Goal: Check status: Check status

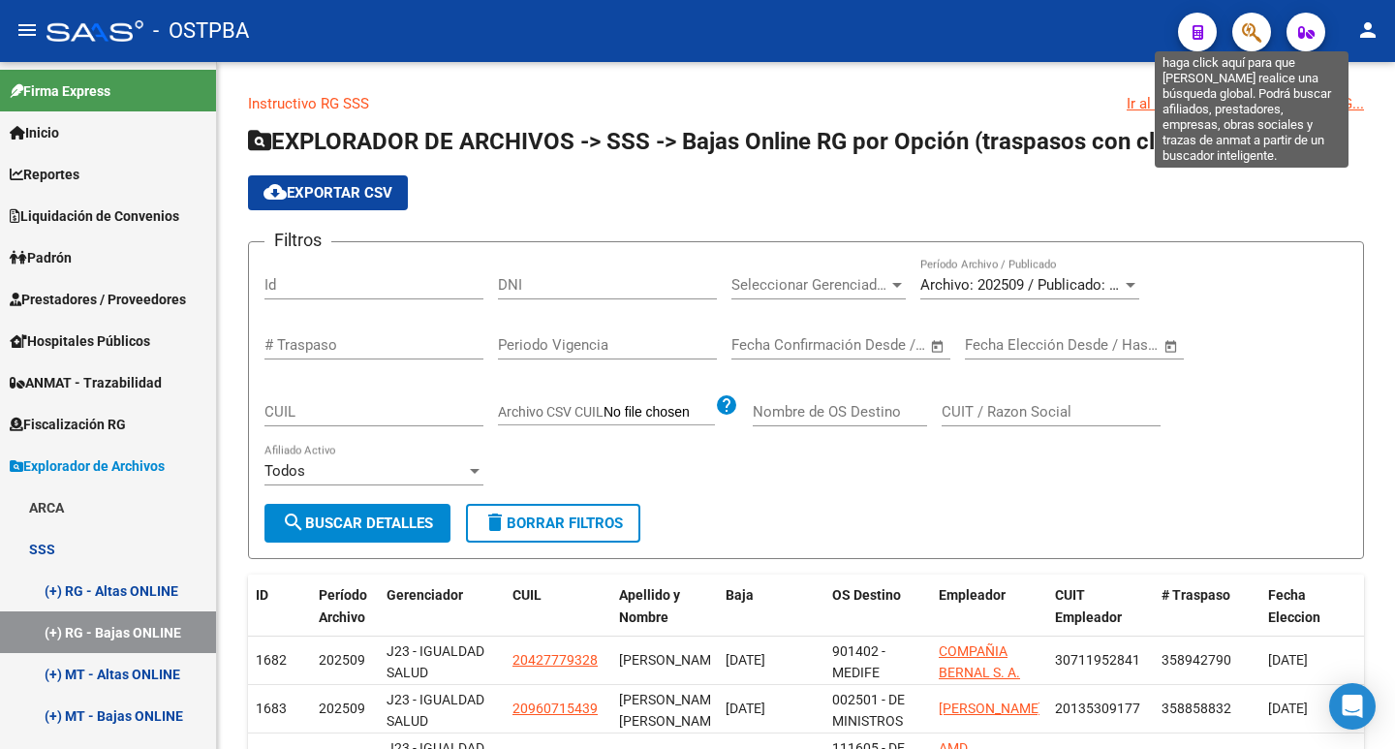
click at [1250, 30] on icon "button" at bounding box center [1251, 32] width 19 height 22
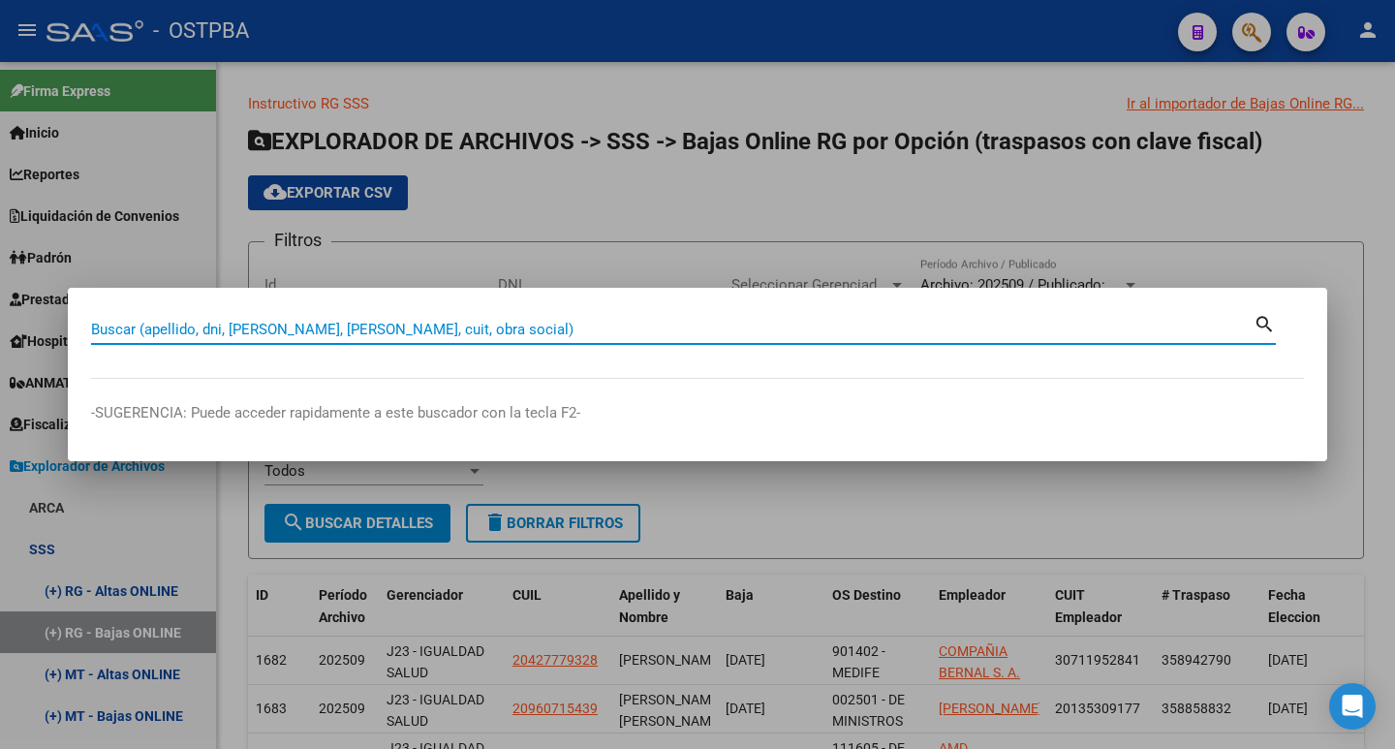
paste input "94045843"
type input "94045843"
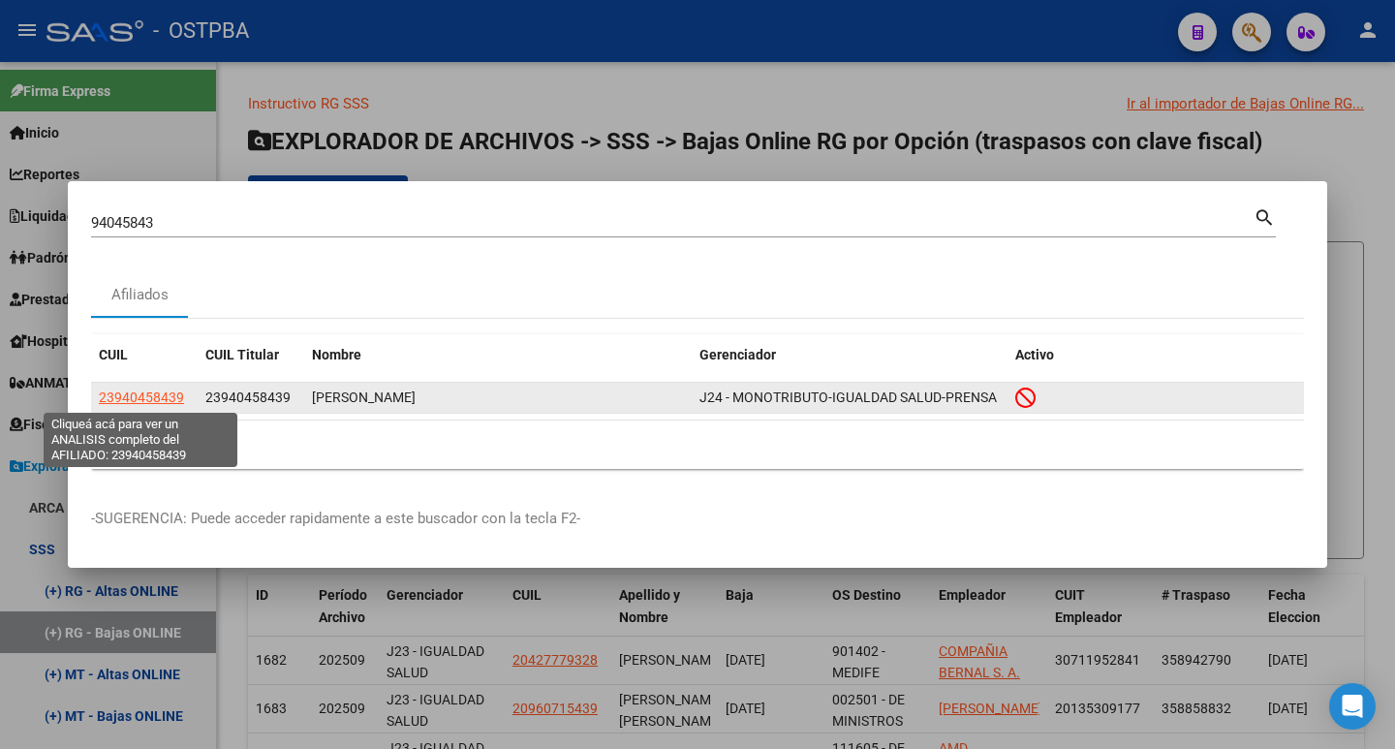
click at [150, 394] on span "23940458439" at bounding box center [141, 396] width 85 height 15
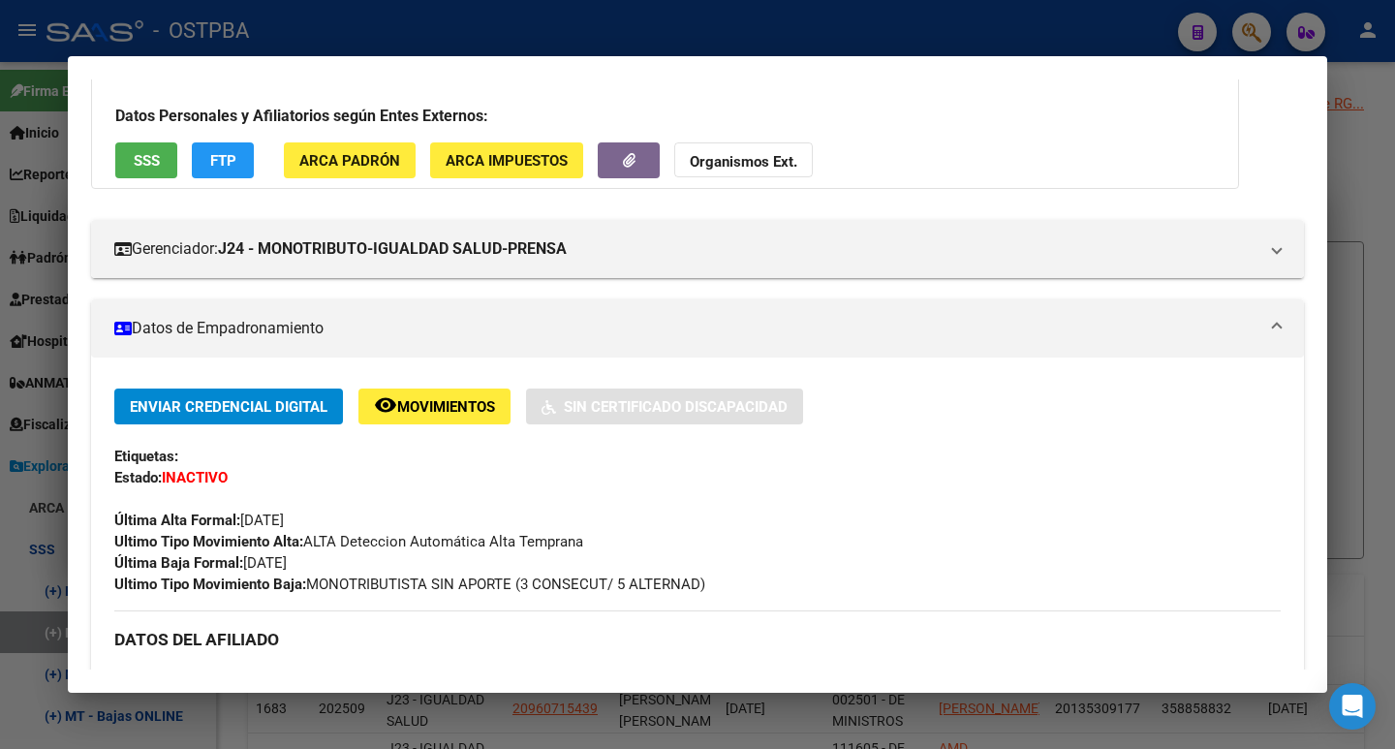
scroll to position [194, 0]
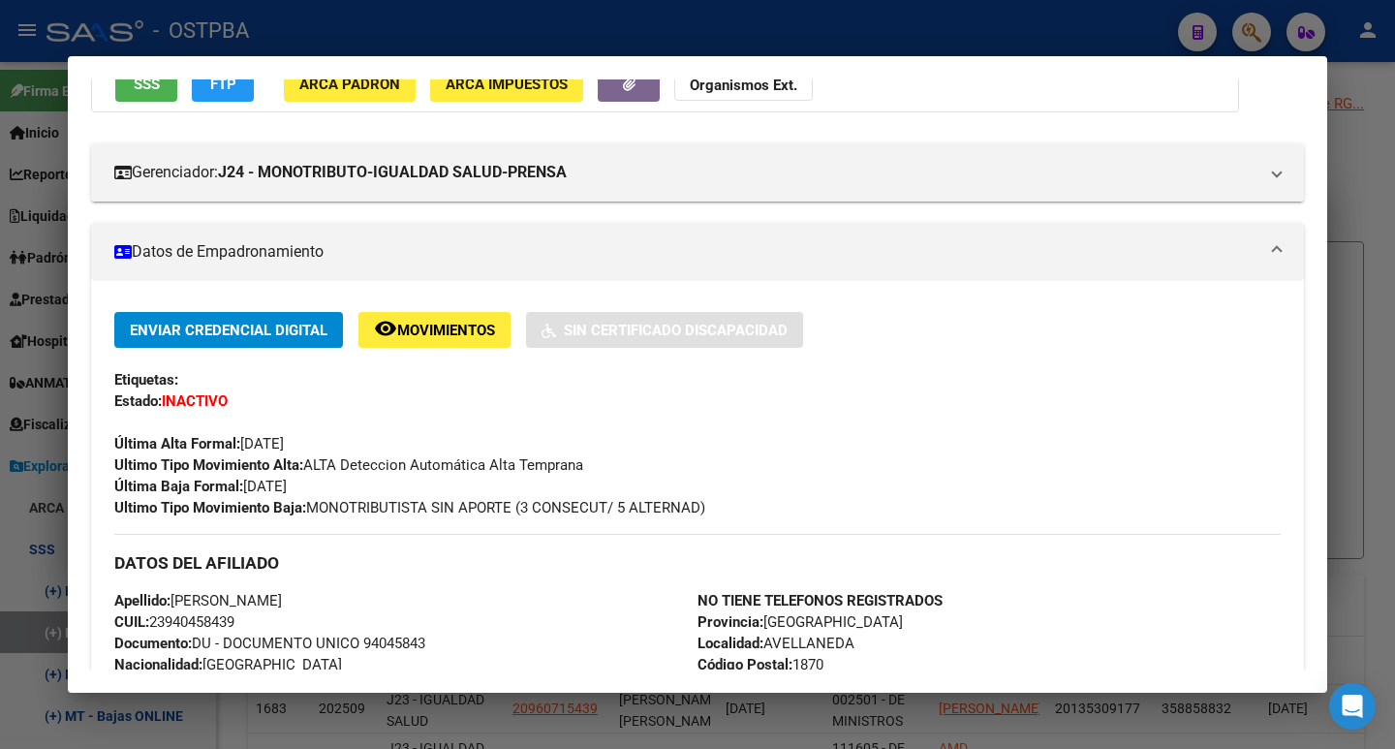
drag, startPoint x: 436, startPoint y: 507, endPoint x: 726, endPoint y: 507, distance: 290.6
click at [726, 507] on div "Ultimo Tipo Movimiento Baja: MONOTRIBUTISTA SIN APORTE (3 CONSECUT/ 5 ALTERNAD)" at bounding box center [697, 507] width 1166 height 21
copy span "SIN APORTE (3 CONSECUT/ 5 ALTERNAD)"
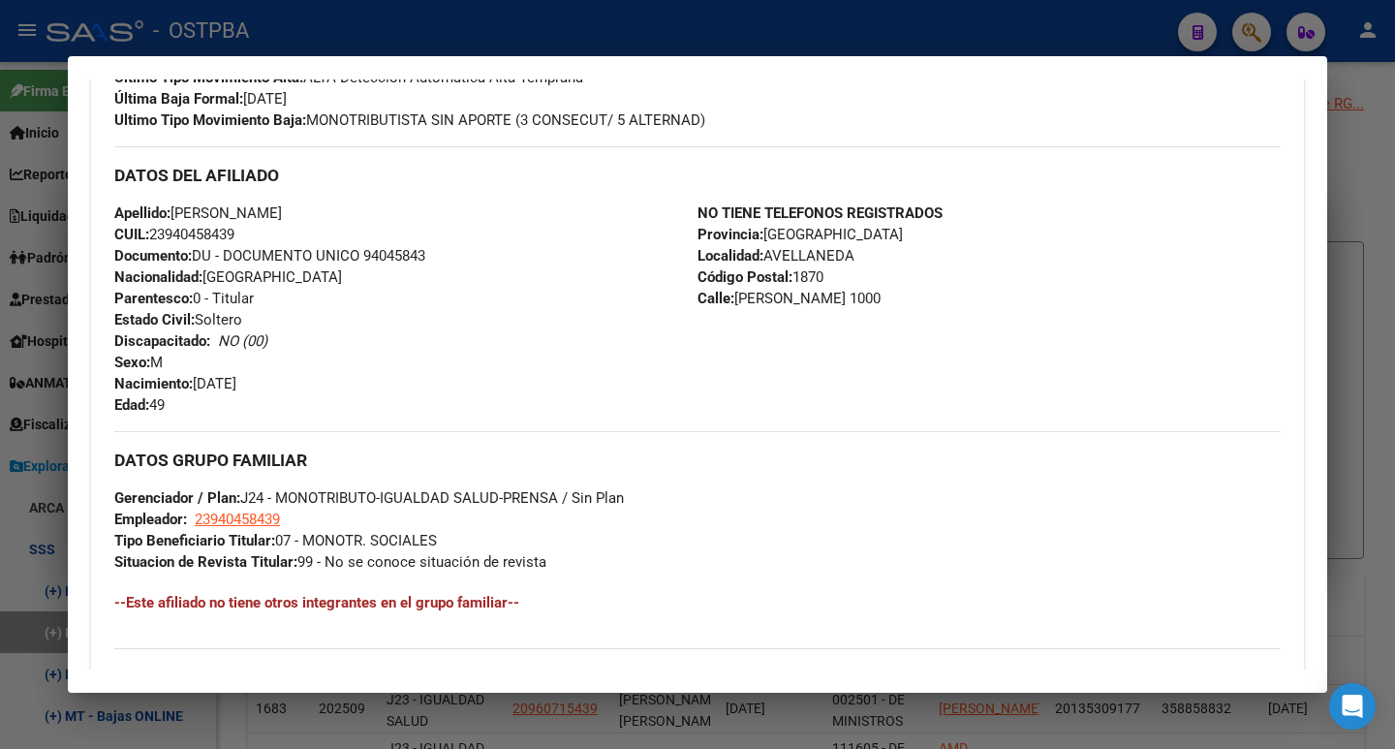
scroll to position [897, 0]
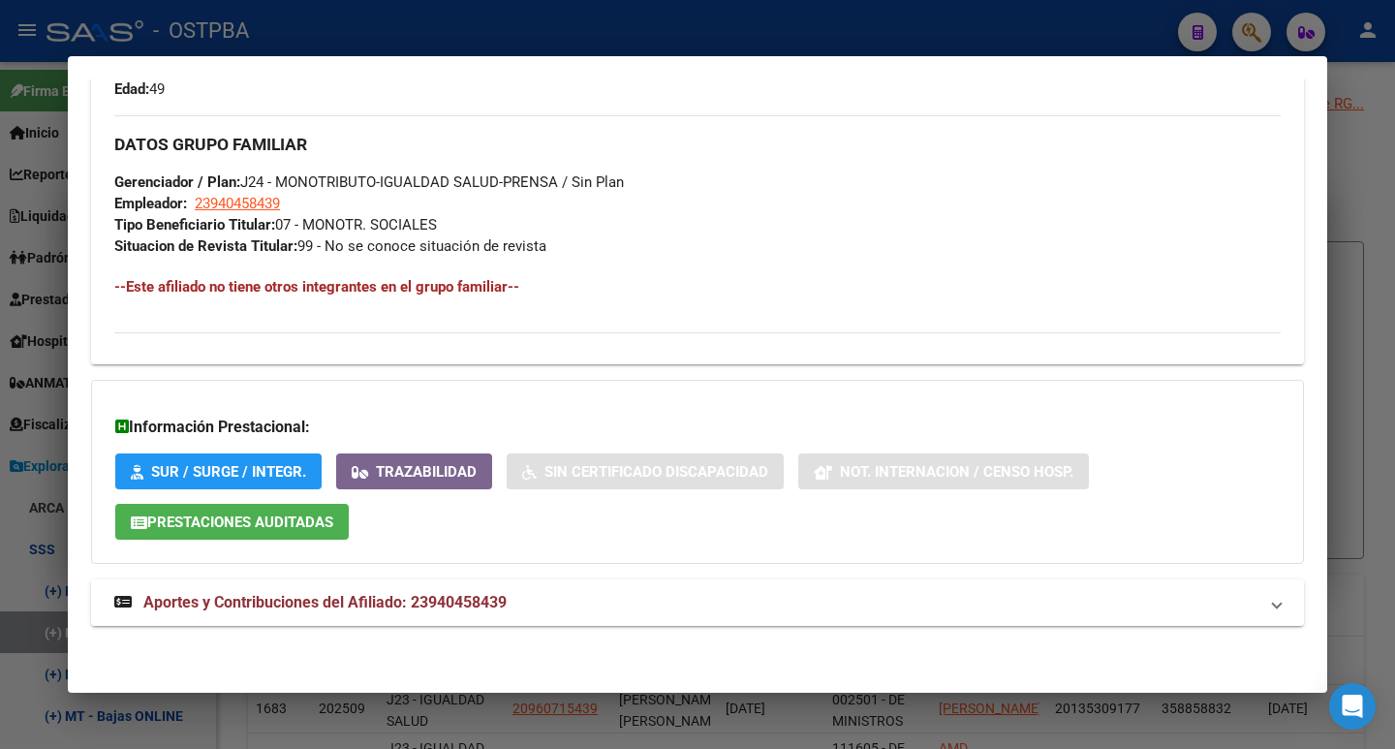
click at [447, 605] on span "Aportes y Contribuciones del Afiliado: 23940458439" at bounding box center [324, 602] width 363 height 18
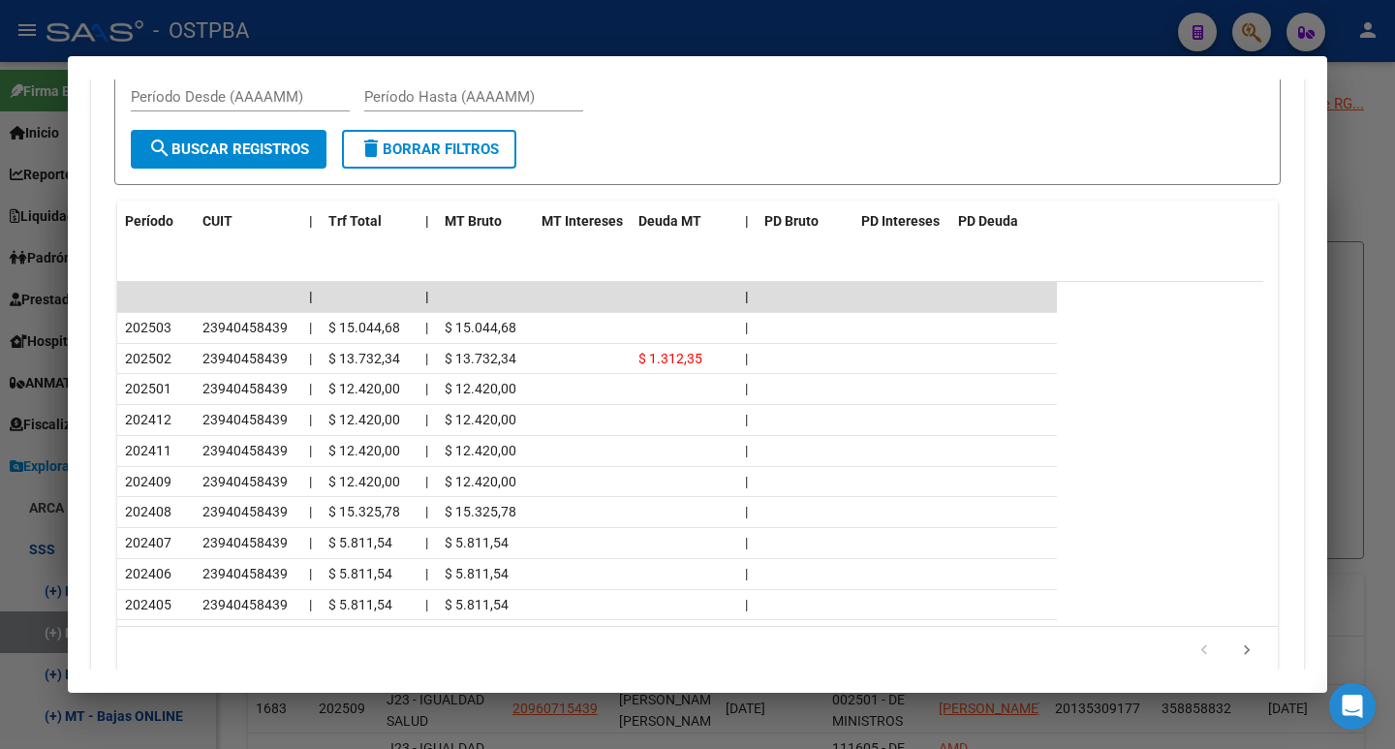
scroll to position [1672, 0]
click at [867, 21] on div at bounding box center [697, 374] width 1395 height 749
